Goal: Complete application form

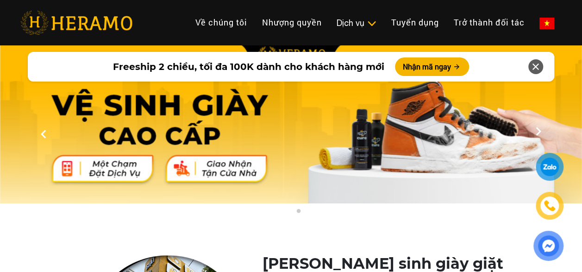
click at [361, 24] on div "Dịch vụ" at bounding box center [356, 23] width 40 height 12
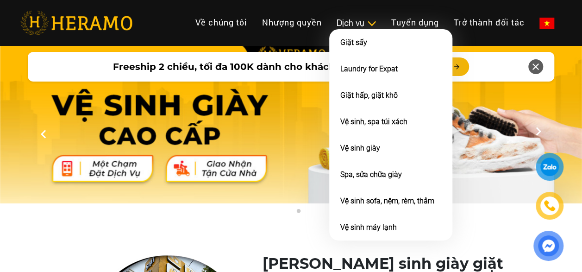
drag, startPoint x: 0, startPoint y: 0, endPoint x: 359, endPoint y: 19, distance: 360.0
click at [359, 19] on div "Dịch vụ" at bounding box center [356, 23] width 40 height 12
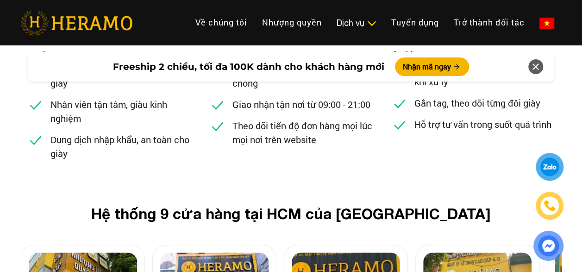
scroll to position [3979, 0]
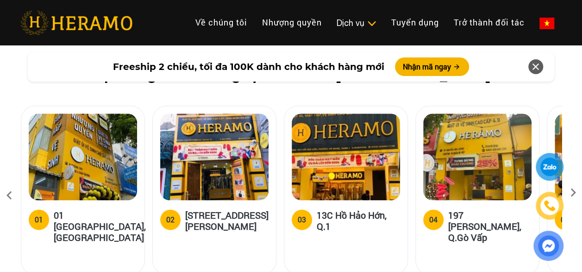
click at [573, 192] on icon at bounding box center [572, 195] width 17 height 6
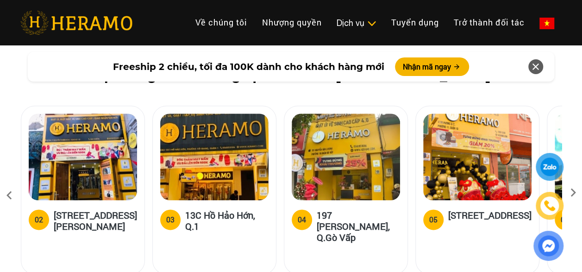
click at [573, 192] on icon at bounding box center [572, 195] width 17 height 6
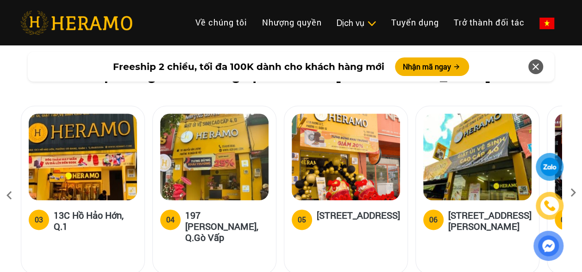
click at [573, 192] on icon at bounding box center [572, 195] width 17 height 6
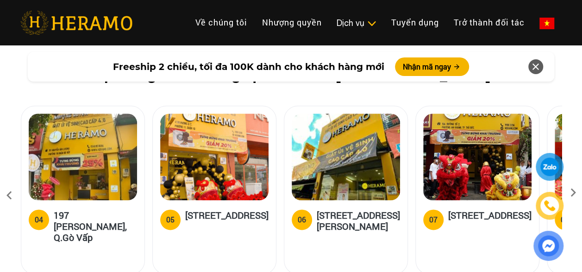
click at [573, 192] on icon at bounding box center [572, 195] width 17 height 6
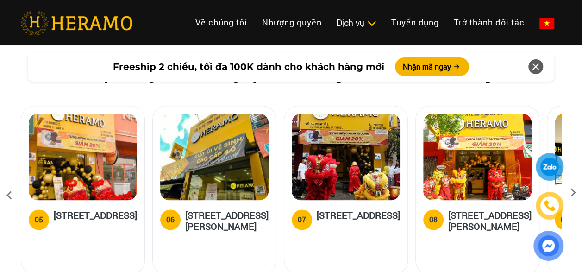
click at [573, 192] on icon at bounding box center [572, 195] width 17 height 6
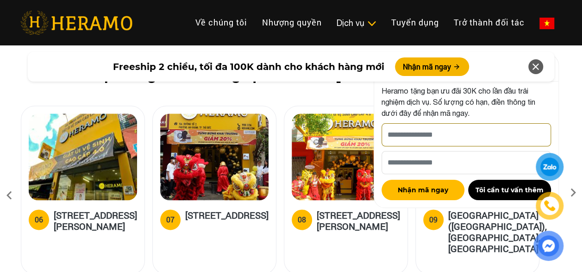
click at [443, 139] on input "[PERSON_NAME] xin tên của bạn nhé *" at bounding box center [465, 134] width 169 height 23
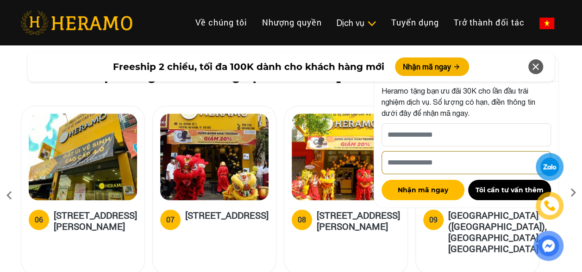
click at [385, 161] on input "Số điện thoại HERAMO có thể liên hệ là *" at bounding box center [465, 162] width 169 height 23
click at [397, 160] on input "Số điện thoại HERAMO có thể liên hệ là *" at bounding box center [465, 162] width 169 height 23
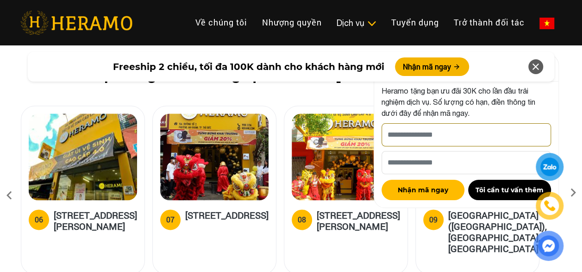
click at [432, 127] on input "[PERSON_NAME] xin tên của bạn nhé *" at bounding box center [465, 134] width 169 height 23
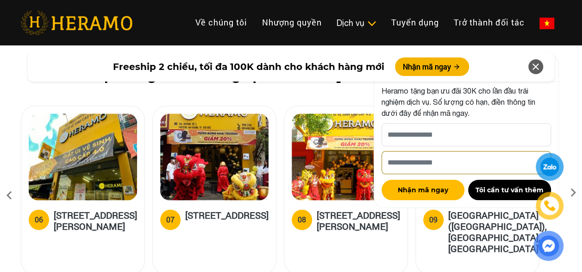
drag, startPoint x: 381, startPoint y: 166, endPoint x: 386, endPoint y: 165, distance: 5.2
click at [381, 166] on input "Số điện thoại HERAMO có thể liên hệ là *" at bounding box center [465, 162] width 169 height 23
click at [386, 165] on input "Số điện thoại HERAMO có thể liên hệ là *" at bounding box center [465, 162] width 169 height 23
drag, startPoint x: 447, startPoint y: 160, endPoint x: 428, endPoint y: 164, distance: 18.9
click at [428, 164] on input "Số điện thoại HERAMO có thể liên hệ là *" at bounding box center [465, 162] width 169 height 23
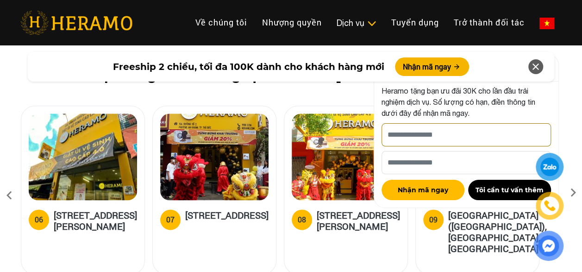
click at [435, 132] on input "[PERSON_NAME] xin tên của bạn nhé *" at bounding box center [465, 134] width 169 height 23
drag, startPoint x: 460, startPoint y: 136, endPoint x: 204, endPoint y: 117, distance: 257.1
type input "**********"
